Goal: Task Accomplishment & Management: Manage account settings

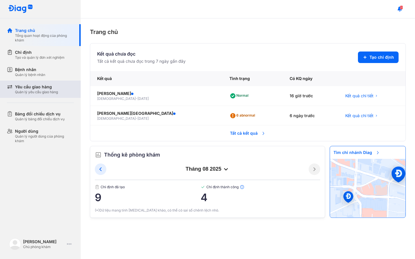
click at [37, 88] on div "Yêu cầu giao hàng" at bounding box center [36, 87] width 43 height 6
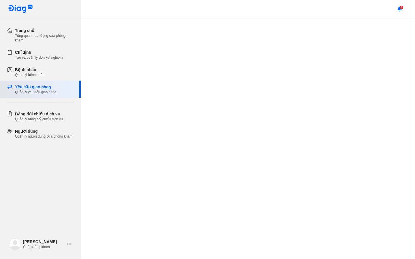
click at [37, 88] on div "Yêu cầu giao hàng" at bounding box center [35, 87] width 41 height 6
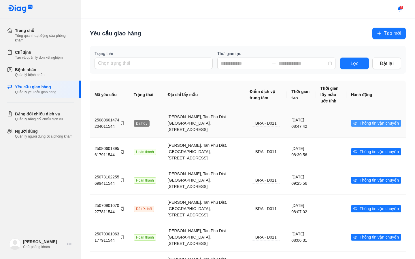
click at [369, 125] on span "Thông tin vận chuyển" at bounding box center [379, 123] width 39 height 6
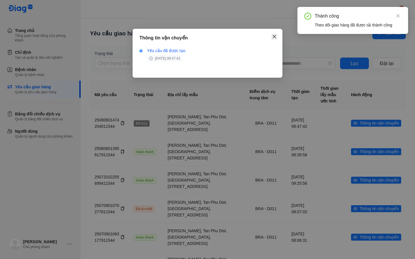
click at [274, 39] on icon "close" at bounding box center [274, 36] width 5 height 5
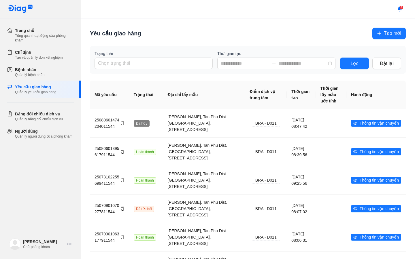
click at [398, 32] on span "Tạo mới" at bounding box center [392, 33] width 17 height 7
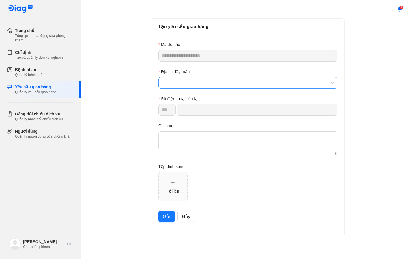
click at [172, 81] on span at bounding box center [248, 83] width 172 height 11
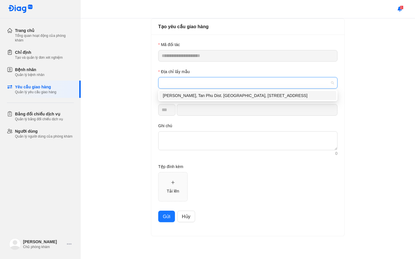
click at [193, 99] on div "[PERSON_NAME], Tan Phu Dist. [GEOGRAPHIC_DATA], [STREET_ADDRESS]" at bounding box center [248, 96] width 170 height 6
type input "*********"
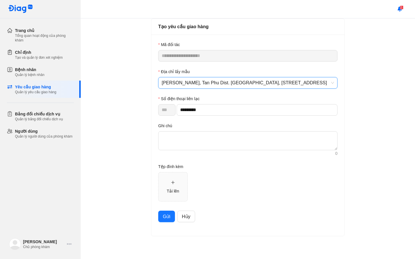
click at [165, 213] on span "Gửi" at bounding box center [166, 216] width 7 height 7
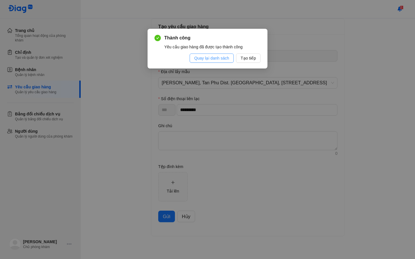
click at [207, 59] on span "Quay lại danh sách" at bounding box center [211, 58] width 35 height 6
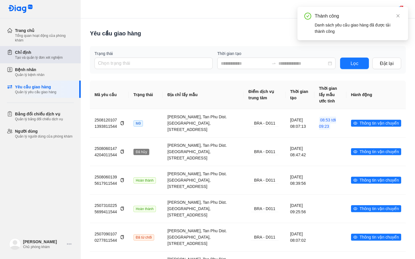
click at [22, 52] on div "Chỉ định" at bounding box center [39, 53] width 48 height 6
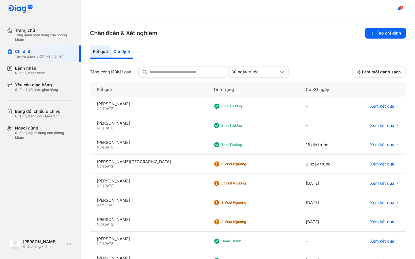
click at [126, 52] on div "Chỉ định" at bounding box center [122, 52] width 22 height 13
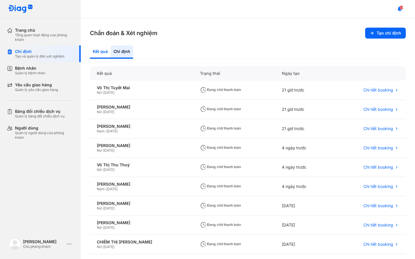
click at [111, 54] on div "Kết quả" at bounding box center [122, 52] width 22 height 13
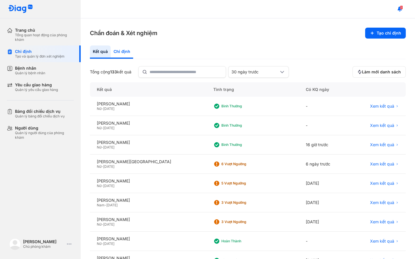
click at [117, 57] on div "Chỉ định" at bounding box center [122, 52] width 22 height 13
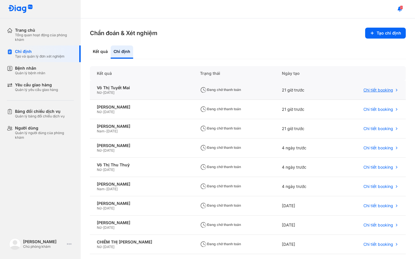
click at [371, 89] on span "Chi tiết booking" at bounding box center [378, 90] width 30 height 5
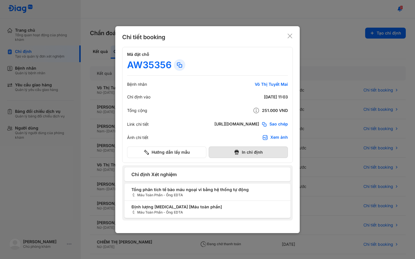
click at [260, 155] on button "In chỉ định" at bounding box center [248, 153] width 79 height 12
click at [291, 37] on use at bounding box center [290, 36] width 5 height 5
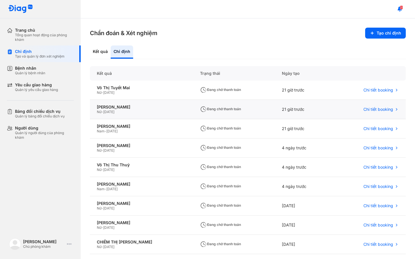
click at [235, 108] on div "Đang chờ thanh toán" at bounding box center [234, 109] width 82 height 19
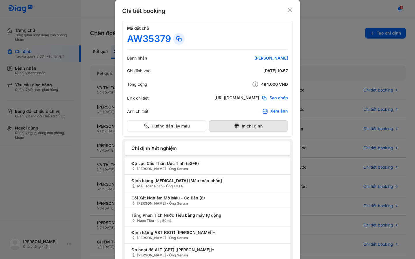
click at [248, 127] on button "In chỉ định" at bounding box center [248, 126] width 79 height 12
click at [289, 9] on use at bounding box center [290, 9] width 5 height 5
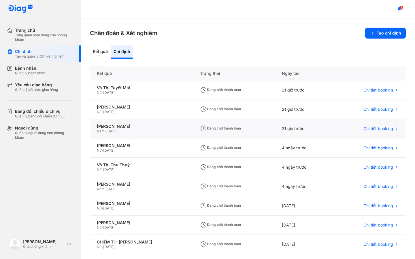
click at [200, 129] on span "Đang chờ thanh toán" at bounding box center [220, 128] width 41 height 4
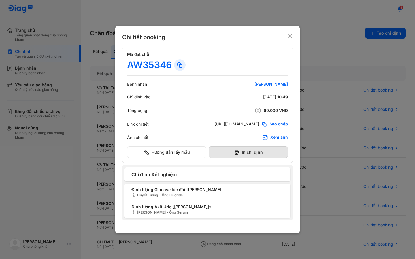
click at [249, 152] on button "In chỉ định" at bounding box center [248, 153] width 79 height 12
click at [288, 34] on icon at bounding box center [290, 36] width 6 height 6
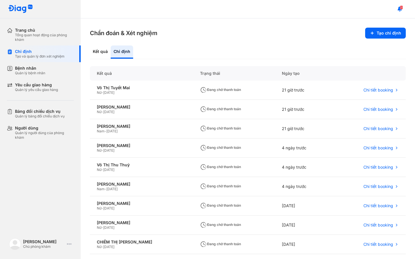
drag, startPoint x: 403, startPoint y: 6, endPoint x: 403, endPoint y: 227, distance: 221.3
click at [403, 6] on button at bounding box center [400, 9] width 12 height 12
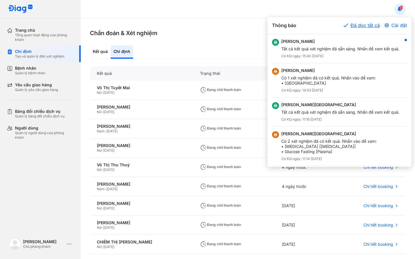
click at [357, 26] on button "Đã đọc tất cả" at bounding box center [362, 25] width 36 height 7
click at [358, 26] on button "Đã đọc tất cả" at bounding box center [362, 25] width 36 height 7
click at [24, 178] on div "Trang chủ Tổng quan hoạt động của phòng khám Chỉ định Tạo và quản lý đơn xét ng…" at bounding box center [40, 129] width 81 height 259
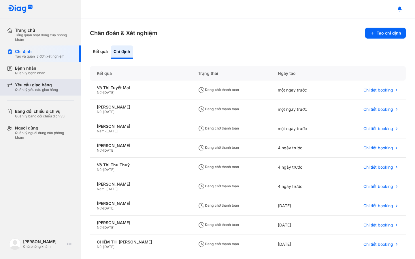
click at [52, 84] on div "Yêu cầu giao hàng" at bounding box center [36, 84] width 43 height 5
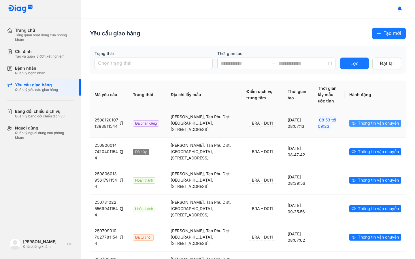
click at [358, 126] on span "Thông tin vận chuyển" at bounding box center [378, 123] width 41 height 6
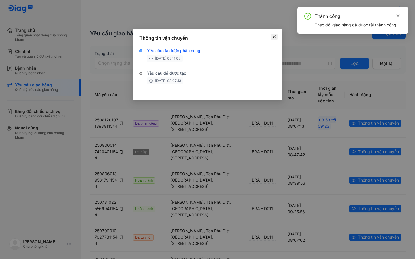
click at [275, 38] on icon "close" at bounding box center [274, 36] width 3 height 3
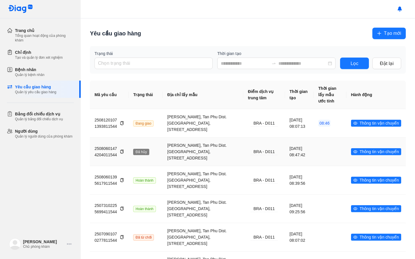
click at [346, 147] on td at bounding box center [375, 151] width 59 height 29
click at [333, 127] on div "08:46" at bounding box center [329, 123] width 23 height 6
click at [363, 125] on span "Thông tin vận chuyển" at bounding box center [379, 123] width 39 height 6
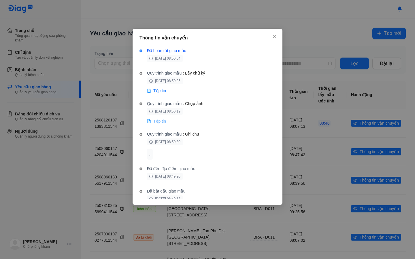
click at [162, 122] on span "Tệp tin" at bounding box center [159, 121] width 13 height 6
click at [159, 94] on div "Tệp tin" at bounding box center [156, 91] width 19 height 7
click at [158, 90] on span "Tệp tin" at bounding box center [159, 91] width 13 height 6
click at [274, 37] on icon "close" at bounding box center [274, 36] width 3 height 3
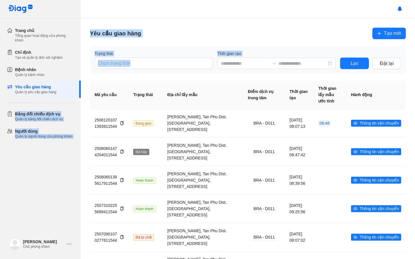
drag, startPoint x: 80, startPoint y: 87, endPoint x: 81, endPoint y: 92, distance: 5.5
click at [81, 92] on div "Trang chủ Tổng quan hoạt động của phòng khám Chỉ định Tạo và quản lý đơn xét ng…" at bounding box center [207, 129] width 415 height 259
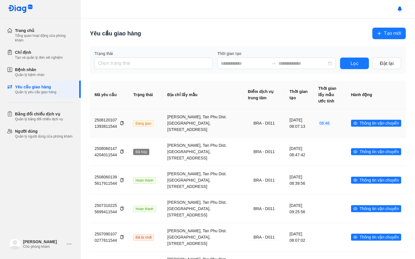
click at [243, 137] on td "[PERSON_NAME], Tan Phu Dist. [GEOGRAPHIC_DATA], [STREET_ADDRESS]" at bounding box center [264, 123] width 42 height 28
drag, startPoint x: 217, startPoint y: 172, endPoint x: 168, endPoint y: 148, distance: 55.0
click at [243, 148] on td "[PERSON_NAME], Tan Phu Dist. [GEOGRAPHIC_DATA], [STREET_ADDRESS]" at bounding box center [264, 151] width 42 height 29
drag, startPoint x: 164, startPoint y: 117, endPoint x: 227, endPoint y: 139, distance: 66.7
click at [243, 137] on td "[PERSON_NAME], Tan Phu Dist. [GEOGRAPHIC_DATA], [STREET_ADDRESS]" at bounding box center [264, 123] width 42 height 28
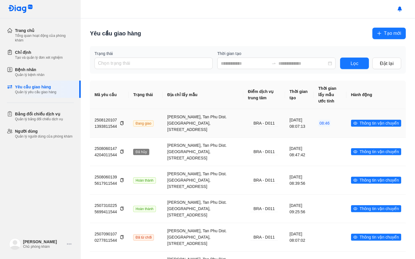
click at [314, 133] on td "[DATE] 08:07:13" at bounding box center [330, 123] width 33 height 28
